Goal: Transaction & Acquisition: Register for event/course

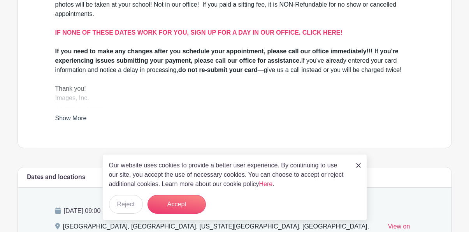
scroll to position [273, 0]
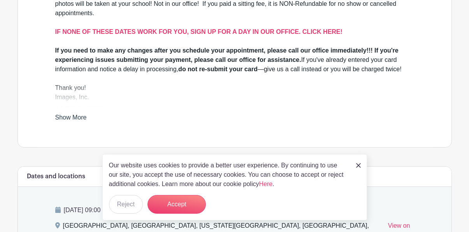
click at [359, 160] on link at bounding box center [358, 164] width 5 height 9
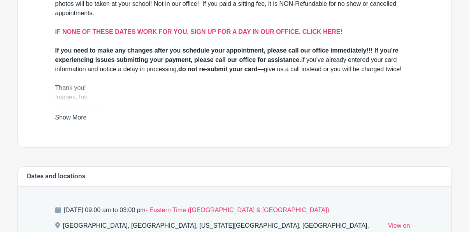
click at [85, 124] on link "Show More" at bounding box center [70, 119] width 31 height 10
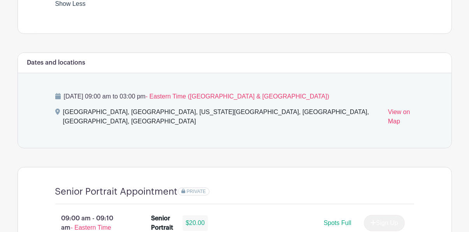
scroll to position [392, 0]
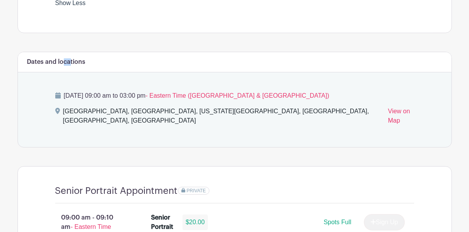
drag, startPoint x: 76, startPoint y: 123, endPoint x: 69, endPoint y: 139, distance: 17.1
click at [69, 66] on h6 "Dates and locations" at bounding box center [56, 61] width 58 height 7
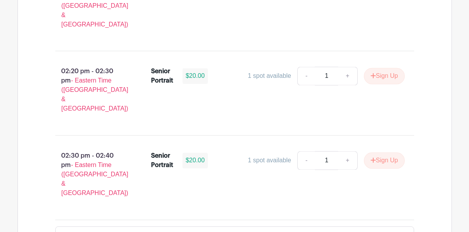
scroll to position [2906, 0]
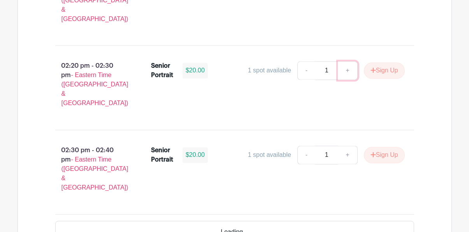
click at [338, 80] on link "+" at bounding box center [347, 70] width 19 height 19
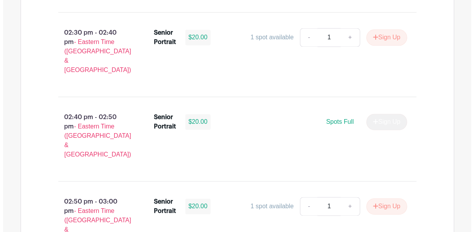
scroll to position [3025, 0]
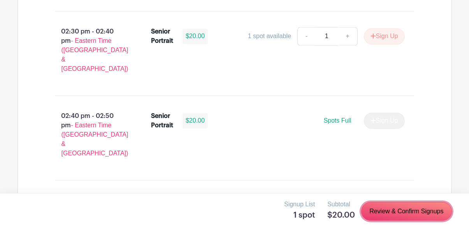
click at [389, 213] on link "Review & Confirm Signups" at bounding box center [406, 211] width 90 height 19
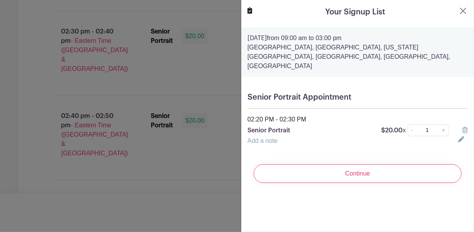
click at [345, 183] on input "Continue" at bounding box center [358, 173] width 208 height 19
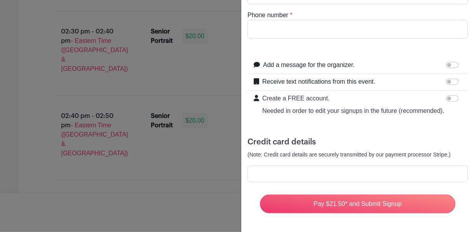
scroll to position [160, 0]
